Goal: Information Seeking & Learning: Learn about a topic

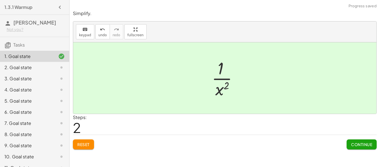
click at [359, 143] on span "Continue" at bounding box center [361, 144] width 21 height 5
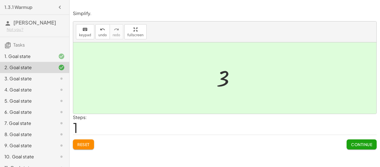
click at [369, 145] on span "Continue" at bounding box center [361, 144] width 21 height 5
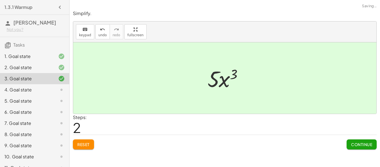
click at [361, 139] on button "Continue" at bounding box center [362, 144] width 30 height 10
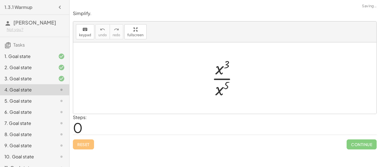
click at [362, 143] on span "Continue" at bounding box center [362, 144] width 30 height 10
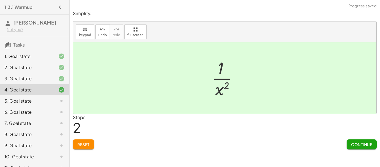
click at [365, 139] on button "Continue" at bounding box center [362, 144] width 30 height 10
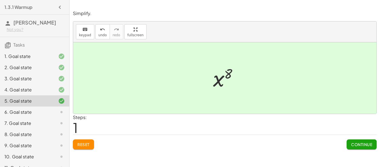
click at [359, 144] on span "Continue" at bounding box center [361, 144] width 21 height 5
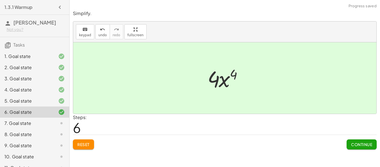
click at [361, 141] on button "Continue" at bounding box center [362, 144] width 30 height 10
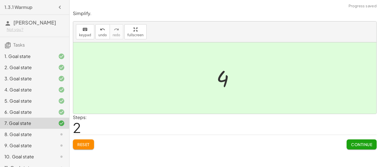
click at [359, 148] on button "Continue" at bounding box center [362, 144] width 30 height 10
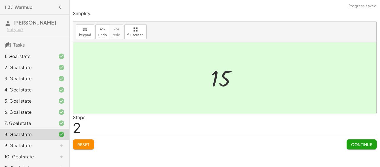
click at [364, 144] on span "Continue" at bounding box center [361, 144] width 21 height 5
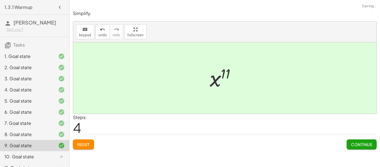
click at [360, 145] on span "Continue" at bounding box center [361, 144] width 21 height 5
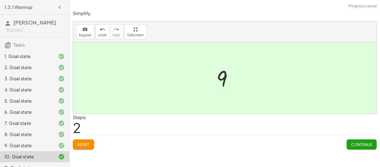
click at [367, 141] on button "Continue" at bounding box center [362, 144] width 30 height 10
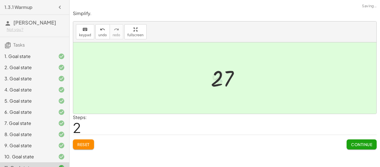
click at [367, 143] on span "Continue" at bounding box center [361, 144] width 21 height 5
click at [355, 145] on span "Continue" at bounding box center [361, 144] width 21 height 5
click at [364, 143] on span "Continue" at bounding box center [361, 144] width 21 height 5
click at [365, 142] on span "Continue" at bounding box center [361, 144] width 21 height 5
click at [365, 134] on div "Reset Continue" at bounding box center [225, 141] width 304 height 15
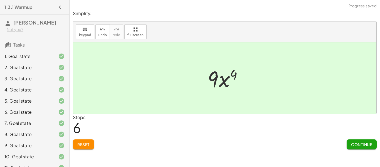
click at [360, 144] on span "Continue" at bounding box center [361, 144] width 21 height 5
click at [364, 148] on button "Continue" at bounding box center [362, 144] width 30 height 10
click at [369, 140] on button "Continue" at bounding box center [362, 144] width 30 height 10
click at [374, 149] on button "Continue" at bounding box center [362, 144] width 30 height 10
click at [362, 143] on span "Continue" at bounding box center [361, 144] width 21 height 5
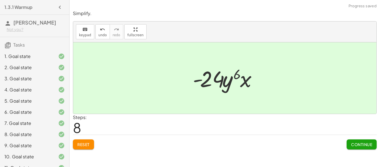
click at [367, 145] on span "Continue" at bounding box center [361, 144] width 21 height 5
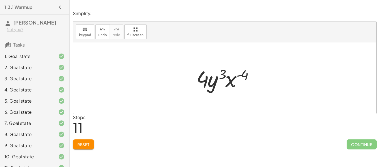
click at [84, 146] on span "Reset" at bounding box center [83, 144] width 12 height 5
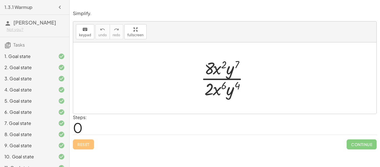
click at [225, 80] on div at bounding box center [227, 78] width 58 height 43
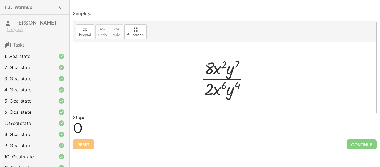
click at [225, 80] on div at bounding box center [227, 78] width 58 height 43
click at [224, 70] on div at bounding box center [227, 78] width 58 height 43
drag, startPoint x: 229, startPoint y: 69, endPoint x: 234, endPoint y: 87, distance: 19.0
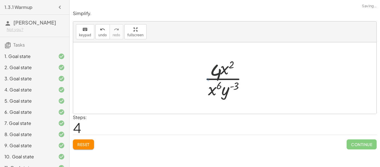
click at [76, 144] on button "Reset" at bounding box center [83, 144] width 21 height 10
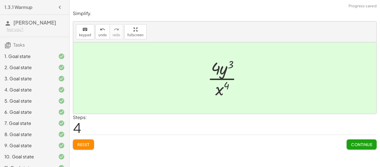
click at [250, 124] on div "Steps: 4" at bounding box center [225, 124] width 304 height 21
click at [361, 143] on span "Continue" at bounding box center [361, 144] width 21 height 5
